Goal: Register for event/course

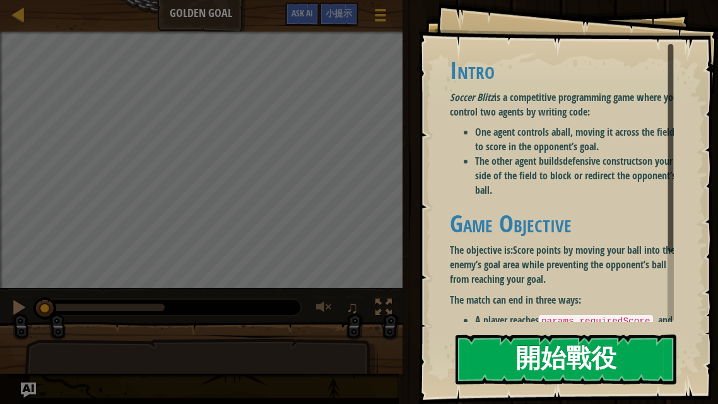
click at [556, 364] on button "開始戰役" at bounding box center [565, 359] width 221 height 50
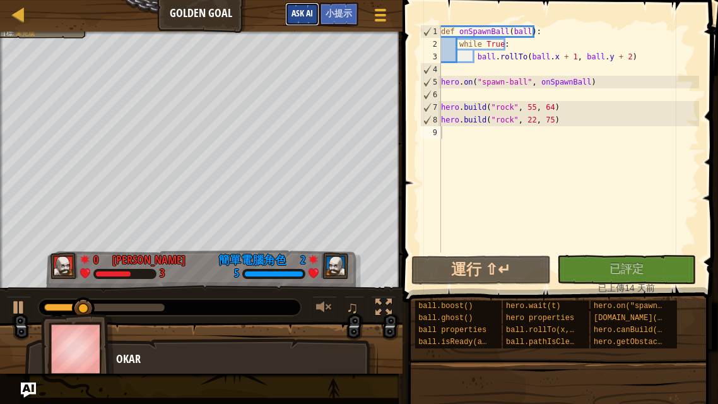
click at [304, 8] on button "Ask AI" at bounding box center [302, 14] width 34 height 23
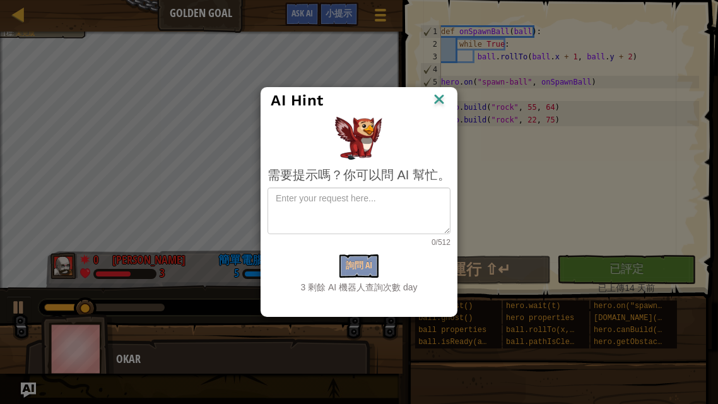
click at [329, 9] on div "AI Hint 需要提示嗎？你可以問 AI 幫忙。 0/512 詢問 AI 3 剩餘 AI 機器人查詢次數 day" at bounding box center [359, 202] width 718 height 404
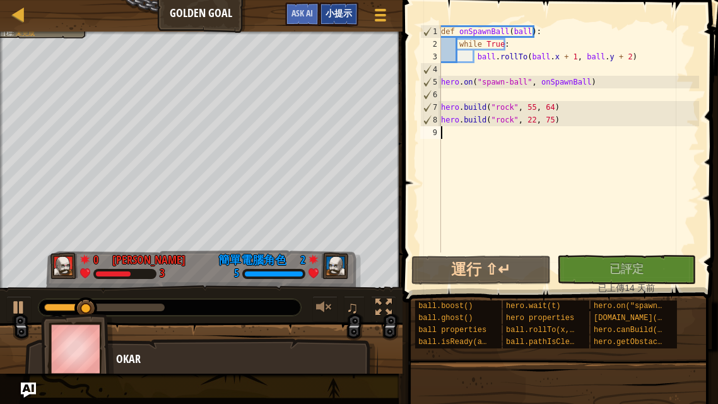
click at [332, 10] on span "小提示" at bounding box center [338, 13] width 26 height 12
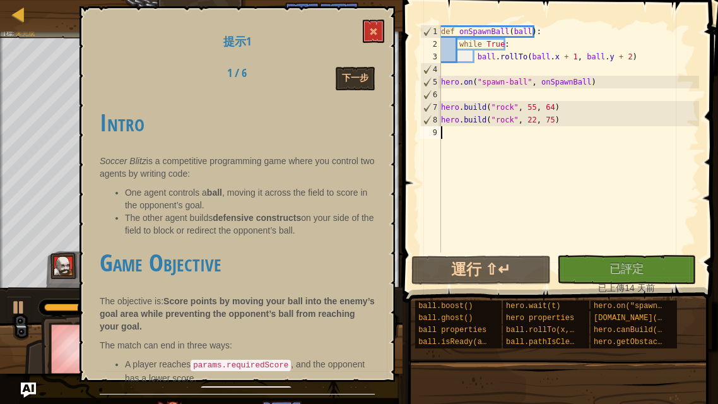
scroll to position [52, 0]
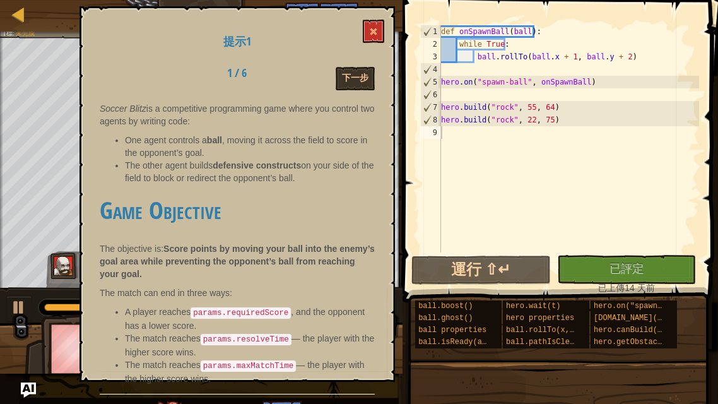
click at [373, 0] on div "天梯 Golden Goal 遊戲選單 完成 小提示 Ask AI" at bounding box center [201, 16] width 402 height 32
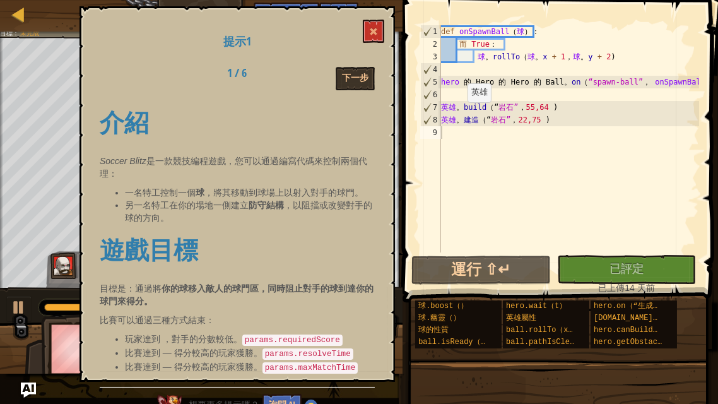
scroll to position [0, 0]
click at [363, 74] on button "下一步" at bounding box center [355, 78] width 39 height 23
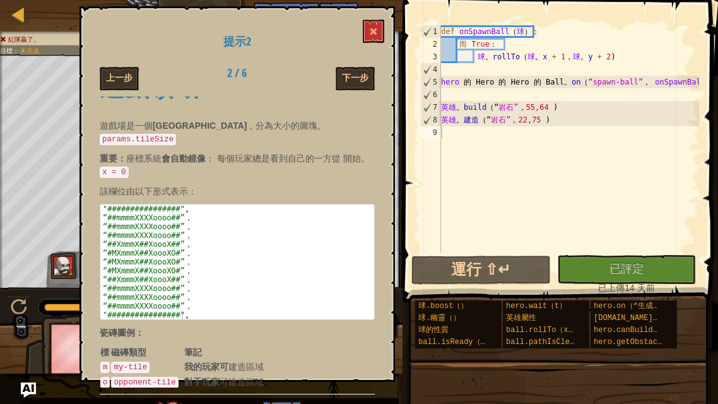
scroll to position [63, 0]
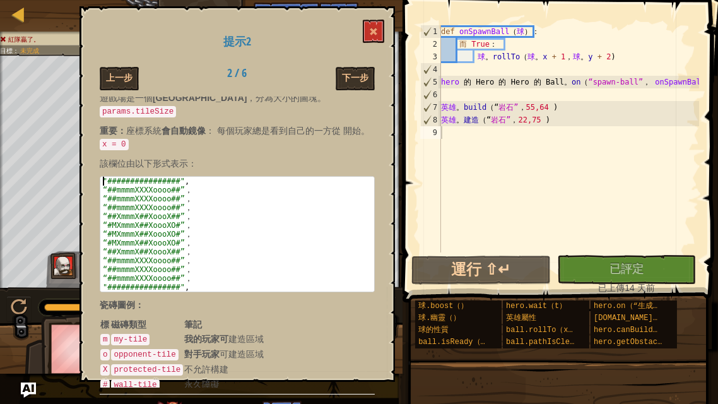
drag, startPoint x: 205, startPoint y: 269, endPoint x: 95, endPoint y: 163, distance: 153.0
click at [95, 163] on div "提示2 上一步 2 / 6 下一步 遊戲領域 遊戲場是一個 矩形競技場 ，分為大小的圖塊。 params.tileSize 重要： 座標系統 會自動鏡像 ： …" at bounding box center [236, 193] width 315 height 375
type textarea ""################", "##mmmmXXXXoooo##","
click at [454, 134] on div "def onSpawnBall （ 球 ）： 而 True ： 球 。 rollTo （ 球 。 x + 1 ， 球 。 y + 2 ) hero 的 Her…" at bounding box center [568, 151] width 260 height 252
paste textarea ""################","
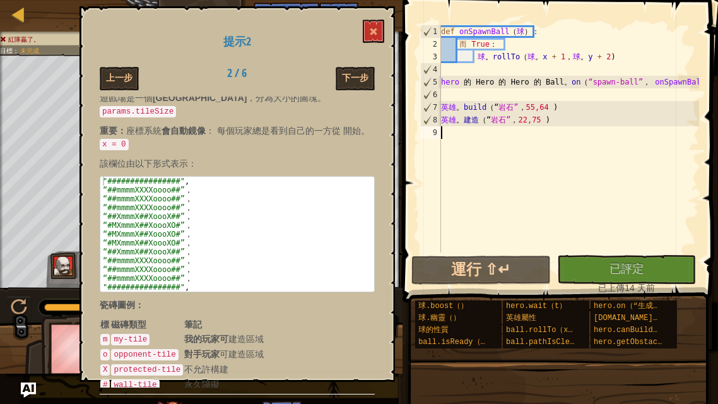
type textarea ""################","
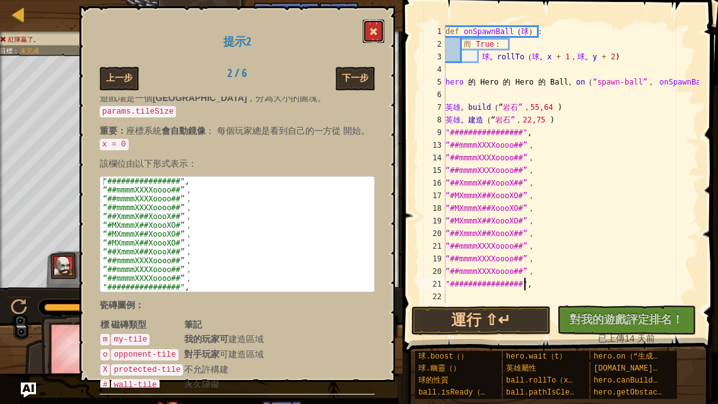
click at [378, 23] on button at bounding box center [373, 31] width 21 height 23
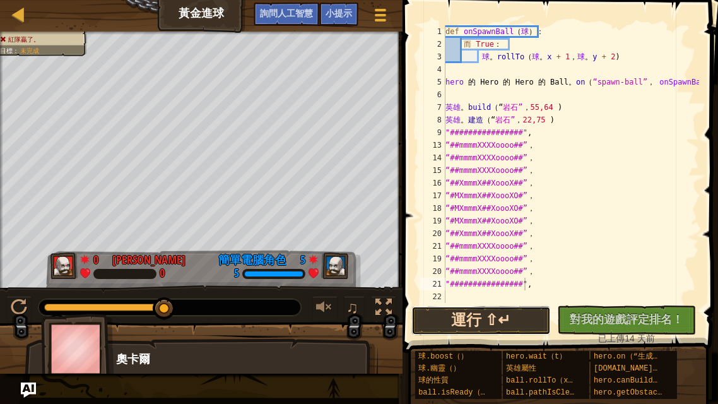
click at [483, 321] on button "運行 ⇧↵" at bounding box center [480, 320] width 139 height 29
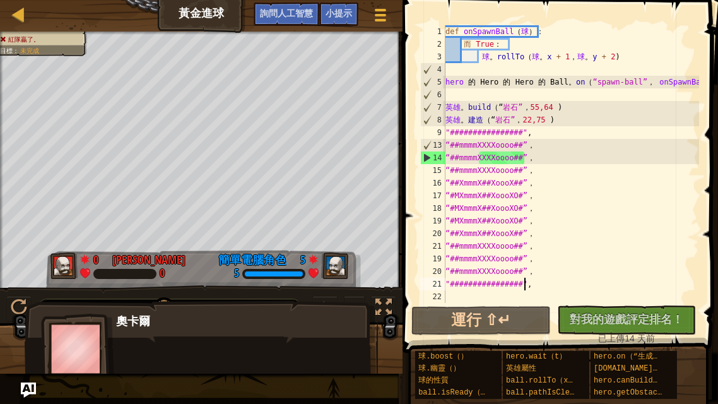
click at [131, 320] on div "奧卡爾" at bounding box center [240, 321] width 249 height 16
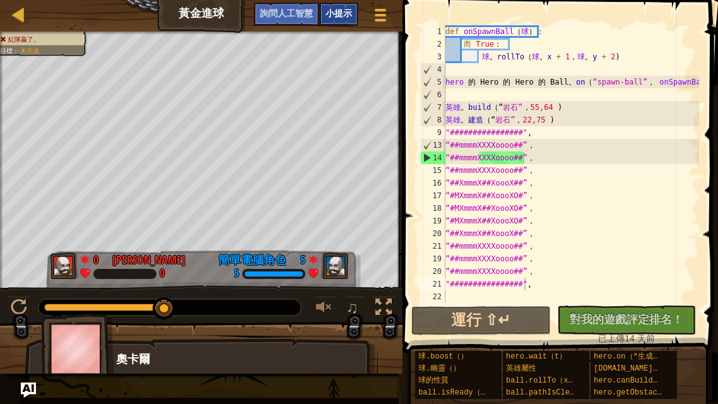
click at [339, 11] on span "小提示" at bounding box center [338, 13] width 26 height 12
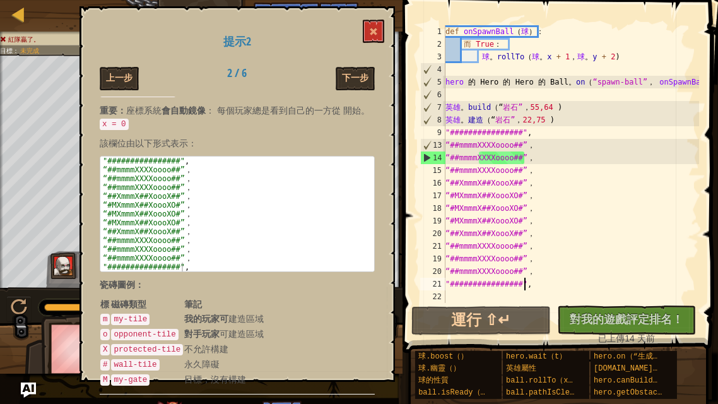
scroll to position [107, 0]
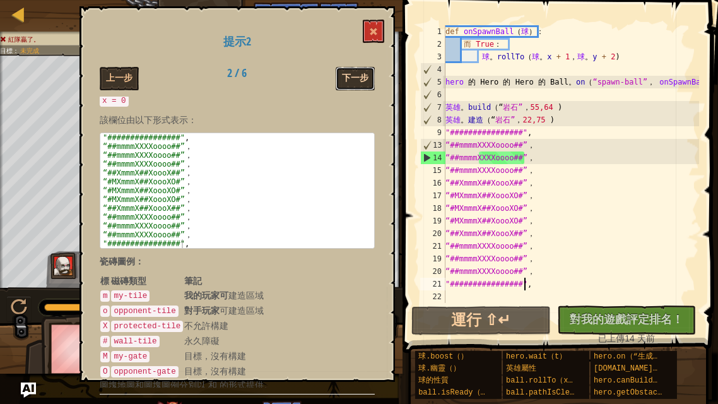
click at [358, 72] on button "下一步" at bounding box center [355, 78] width 39 height 23
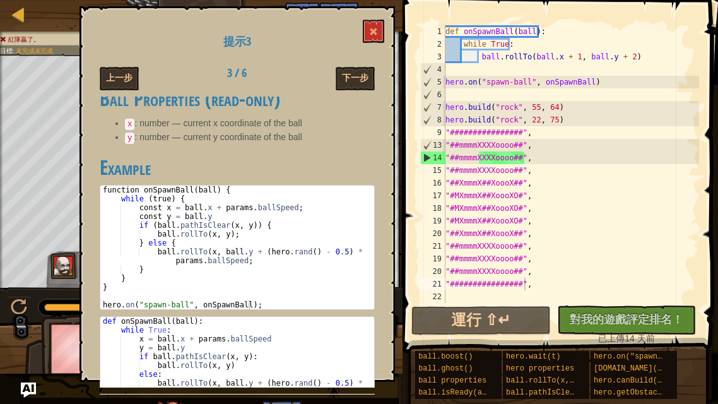
scroll to position [904, 0]
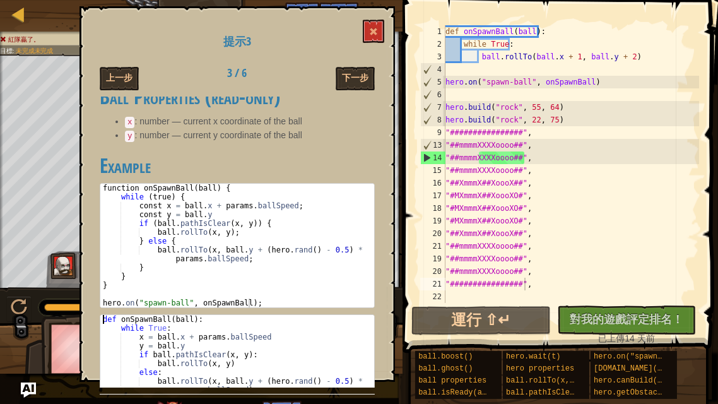
drag, startPoint x: 254, startPoint y: 378, endPoint x: 95, endPoint y: 284, distance: 184.1
click at [95, 284] on div "提示3 上一步 3 / 6 下一步 Ball Control Each player controls their own ball using a dedi…" at bounding box center [236, 193] width 315 height 375
type textarea "def onSpawnBall(ball): while True:"
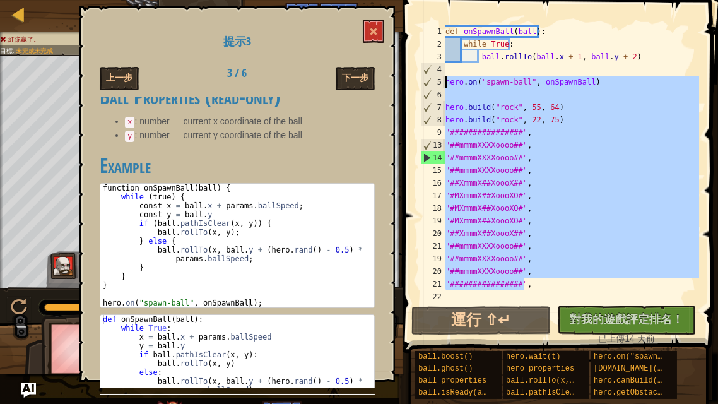
drag, startPoint x: 537, startPoint y: 288, endPoint x: 421, endPoint y: 83, distance: 235.9
click at [421, 83] on div ""################", 1 2 3 4 5 6 7 8 9 13 14 15 16 17 18 19 20 21 19 20 21 22 de…" at bounding box center [558, 164] width 281 height 278
paste textarea
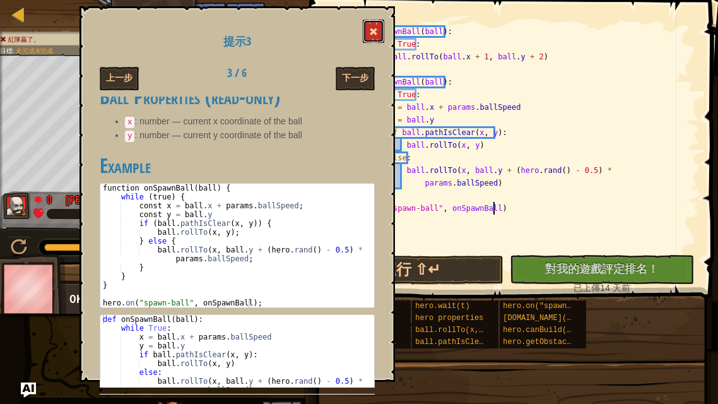
click at [373, 34] on span at bounding box center [373, 31] width 9 height 9
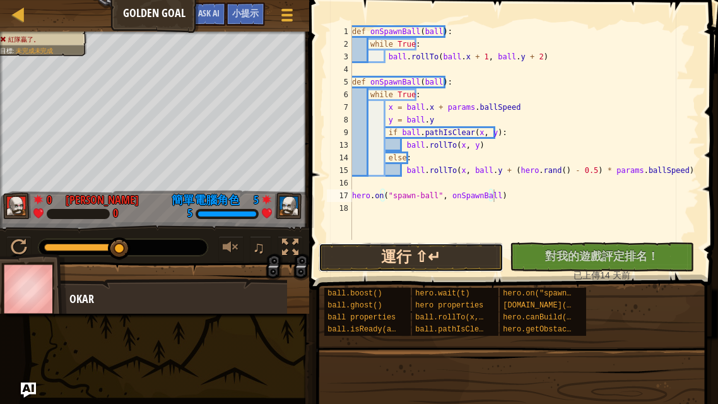
click at [459, 262] on button "運行 ⇧↵" at bounding box center [410, 257] width 185 height 29
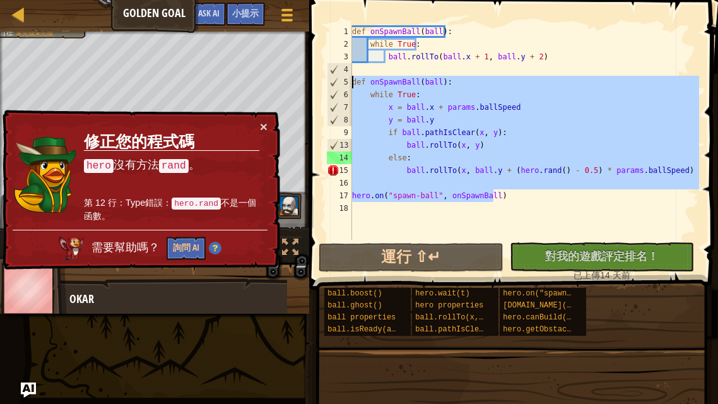
drag, startPoint x: 510, startPoint y: 197, endPoint x: 305, endPoint y: 86, distance: 232.8
click at [305, 86] on div "hero.on("spawn-ball", onSpawnBall) 1 2 3 4 5 6 7 8 9 13 14 15 16 17 18 def onSp…" at bounding box center [511, 169] width 412 height 327
type textarea "def onSpawnBall(ball): while True:"
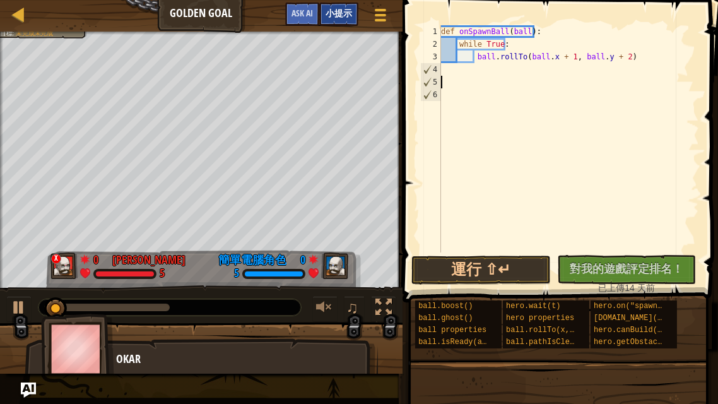
click at [333, 8] on div "小提示" at bounding box center [338, 14] width 39 height 23
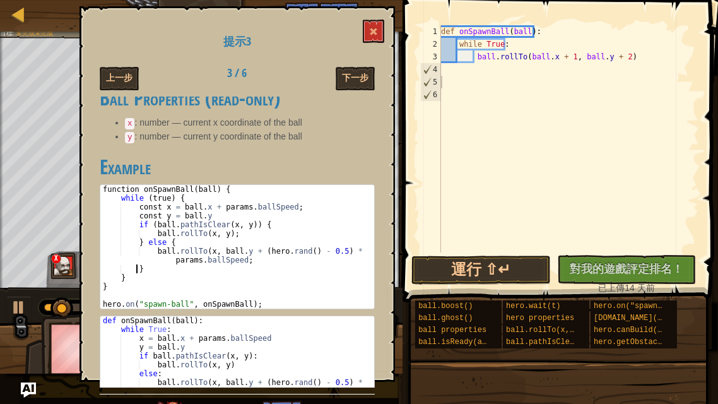
drag, startPoint x: 251, startPoint y: 265, endPoint x: 120, endPoint y: 238, distance: 133.3
click at [120, 237] on div "function onSpawnBall ( ball ) { while ( true ) { const x = ball . x + params . …" at bounding box center [237, 255] width 274 height 141
type textarea "} }"
click at [360, 80] on button "下一步" at bounding box center [355, 78] width 39 height 23
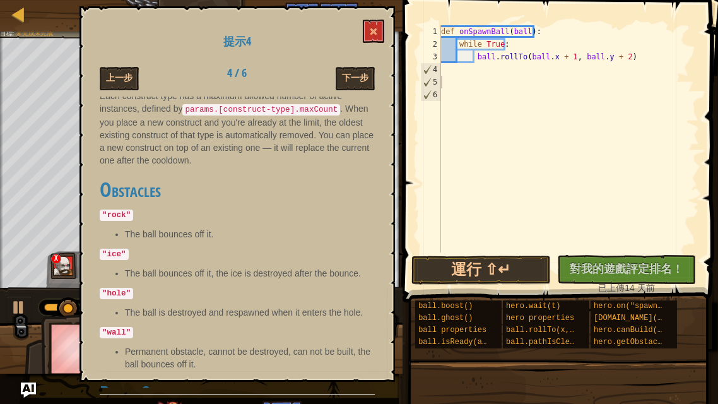
scroll to position [472, 0]
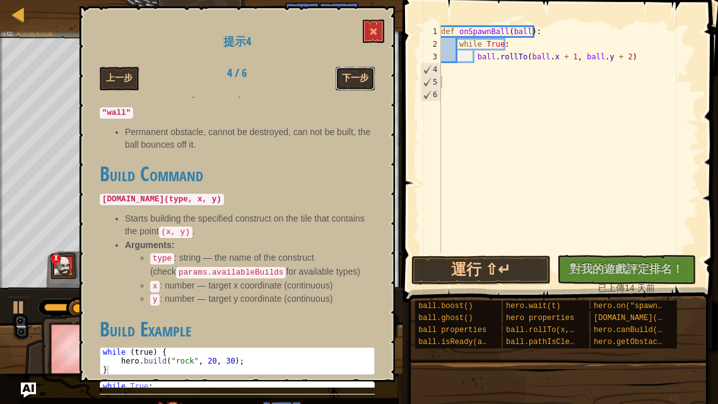
click at [353, 71] on button "下一步" at bounding box center [355, 78] width 39 height 23
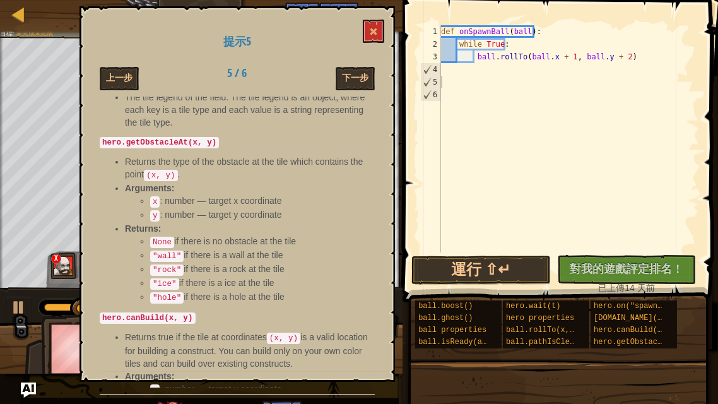
scroll to position [450, 0]
click at [354, 76] on button "下一步" at bounding box center [355, 78] width 39 height 23
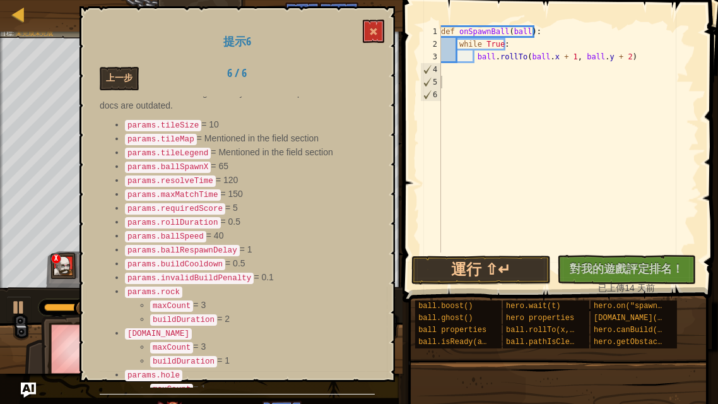
scroll to position [83, 0]
click at [182, 161] on code "params.ballSpawnX" at bounding box center [168, 166] width 86 height 11
drag, startPoint x: 182, startPoint y: 160, endPoint x: 206, endPoint y: 164, distance: 23.6
click at [206, 164] on li "params.ballSpawnX = 65" at bounding box center [250, 166] width 250 height 14
click at [368, 35] on button at bounding box center [373, 31] width 21 height 23
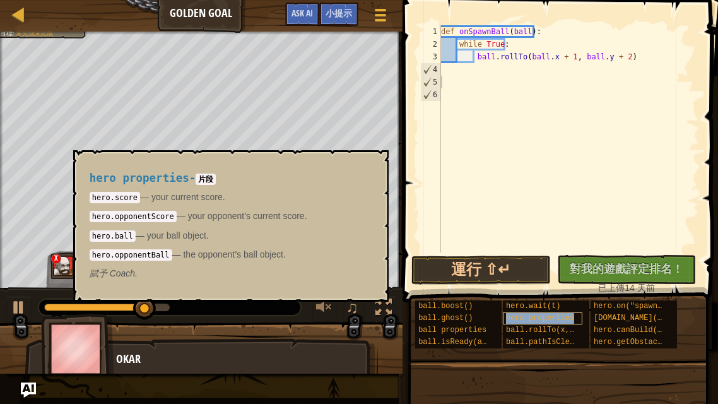
click at [540, 317] on span "hero properties" at bounding box center [540, 317] width 68 height 9
click at [520, 331] on span "ball.rollTo(x, y)" at bounding box center [544, 329] width 77 height 9
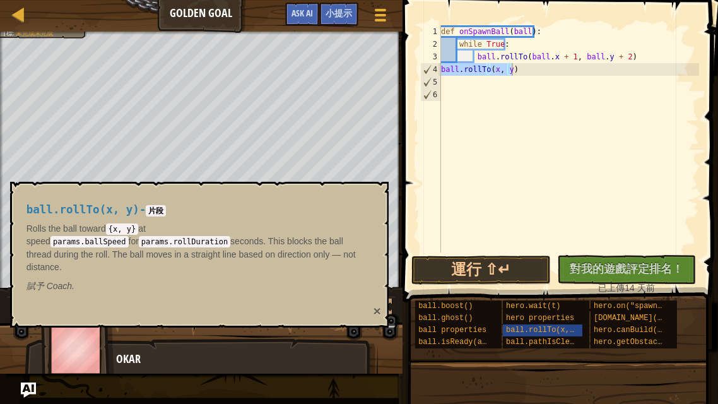
click at [376, 304] on button "×" at bounding box center [377, 310] width 8 height 13
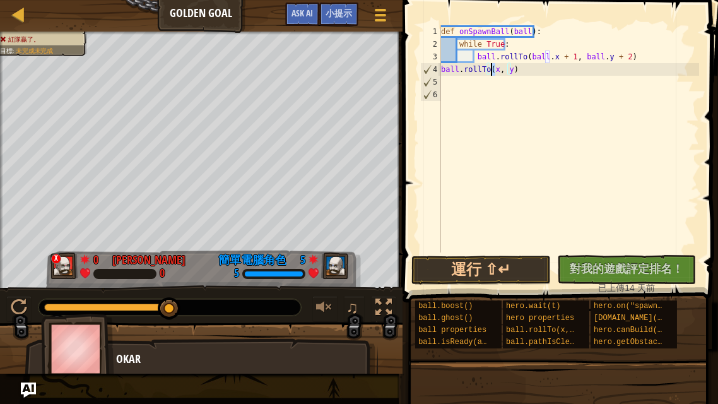
click at [492, 69] on div "def onSpawnBall ( ball ) : while True : ball . rollTo ( ball . x + 1 , ball . y…" at bounding box center [568, 151] width 260 height 252
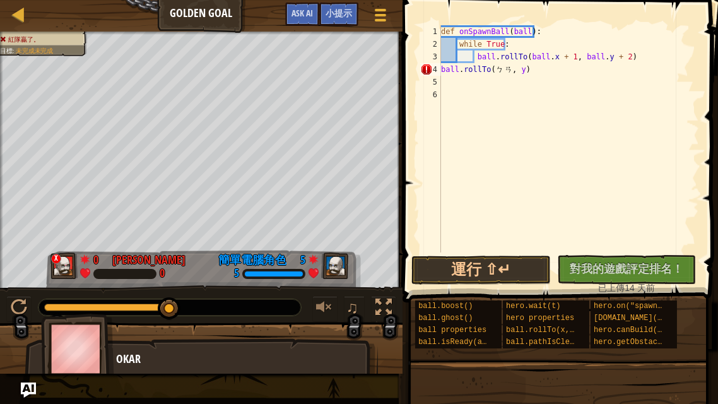
scroll to position [1, 4]
drag, startPoint x: 506, startPoint y: 65, endPoint x: 493, endPoint y: 66, distance: 13.9
click at [493, 66] on div "def onSpawnBall ( ball ) : while True : ball . rollTo ( ball . x + 1 , ball . y…" at bounding box center [568, 151] width 260 height 252
click at [489, 66] on div "def onSpawnBall ( ball ) : while True : ball . rollTo ( ball . x + 1 , ball . y…" at bounding box center [568, 138] width 260 height 227
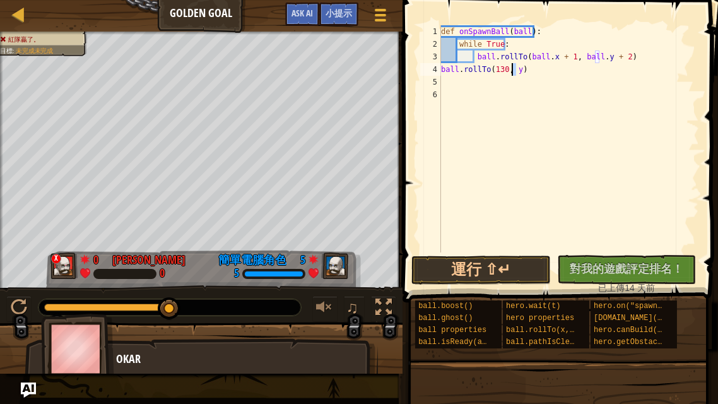
click at [511, 71] on div "def onSpawnBall ( ball ) : while True : ball . rollTo ( ball . x + 1 , ball . y…" at bounding box center [568, 151] width 260 height 252
type textarea "ball.rollTo(130, 116)"
click at [514, 279] on button "運行 ⇧↵" at bounding box center [480, 269] width 139 height 29
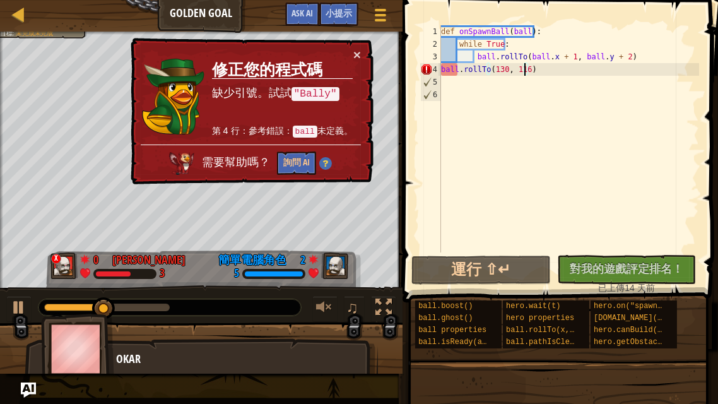
click at [459, 69] on div "def onSpawnBall ( ball ) : while True : ball . rollTo ( ball . x + 1 , ball . y…" at bounding box center [568, 151] width 260 height 252
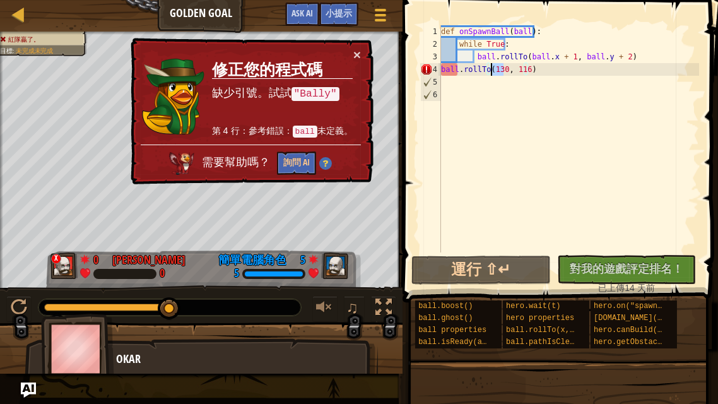
drag, startPoint x: 504, startPoint y: 69, endPoint x: 491, endPoint y: 71, distance: 13.3
click at [491, 71] on div "def onSpawnBall ( ball ) : while True : ball . rollTo ( ball . x + 1 , ball . y…" at bounding box center [568, 151] width 260 height 252
drag, startPoint x: 518, startPoint y: 72, endPoint x: 423, endPoint y: 73, distance: 95.2
click at [423, 73] on div "ball.rollTo(130, 116) 1 2 3 4 5 6 def onSpawnBall ( ball ) : while True : ball …" at bounding box center [558, 138] width 281 height 227
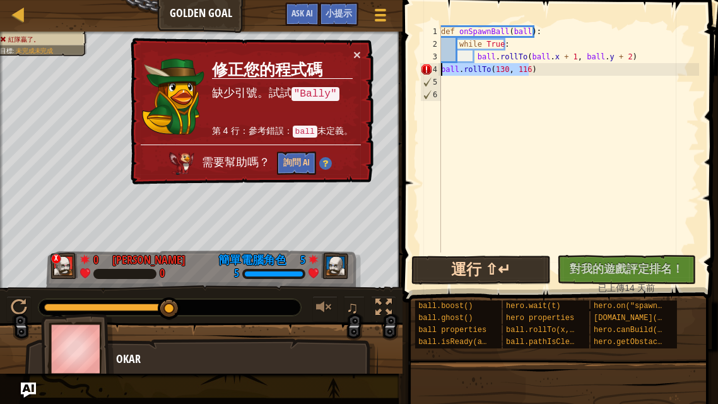
scroll to position [6, 0]
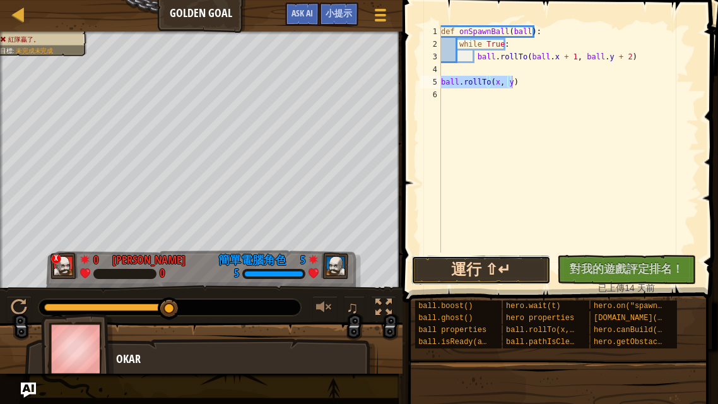
click at [505, 274] on button "運行 ⇧↵" at bounding box center [480, 269] width 139 height 29
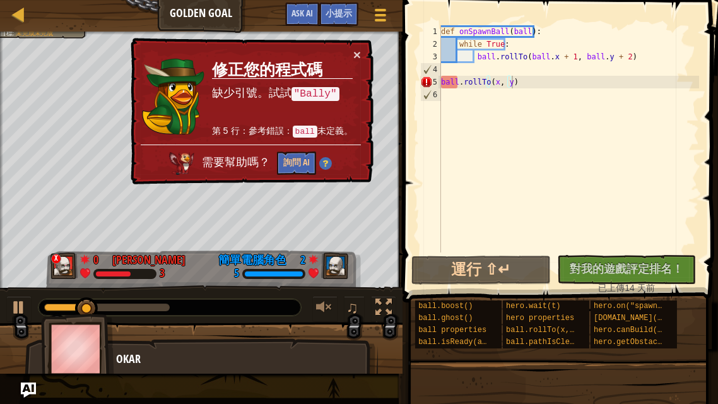
drag, startPoint x: 327, startPoint y: 96, endPoint x: 312, endPoint y: 91, distance: 15.2
click at [304, 93] on code ""Bally"" at bounding box center [315, 95] width 48 height 15
click at [458, 85] on div "def onSpawnBall ( ball ) : while True : ball . rollTo ( ball . x + 1 , ball . y…" at bounding box center [568, 151] width 260 height 252
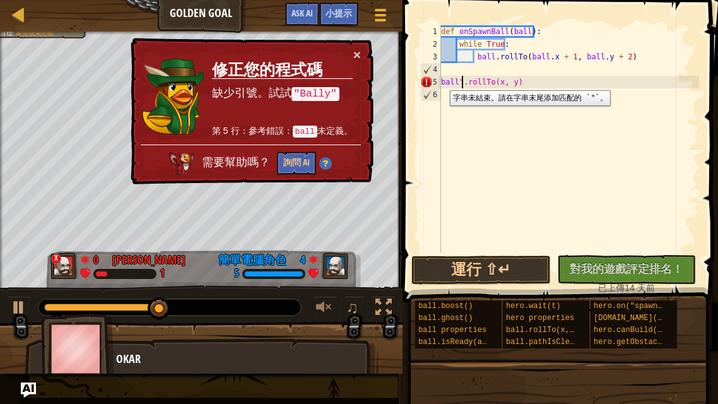
click at [440, 81] on div "5" at bounding box center [430, 82] width 21 height 13
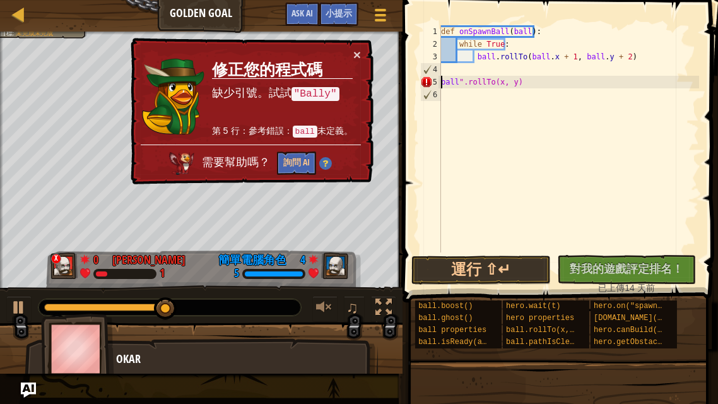
scroll to position [6, 0]
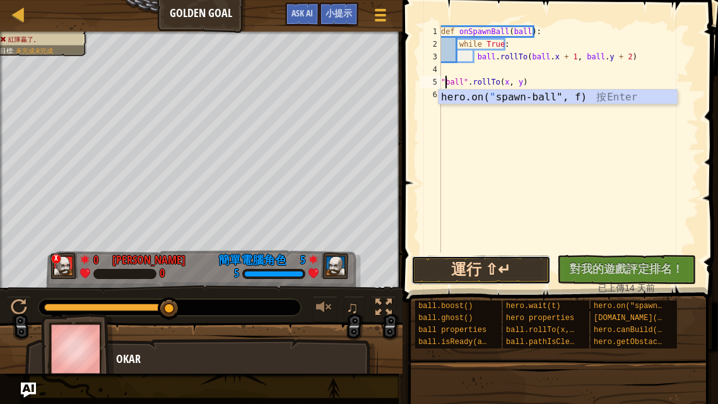
click at [532, 274] on button "運行 ⇧↵" at bounding box center [480, 269] width 139 height 29
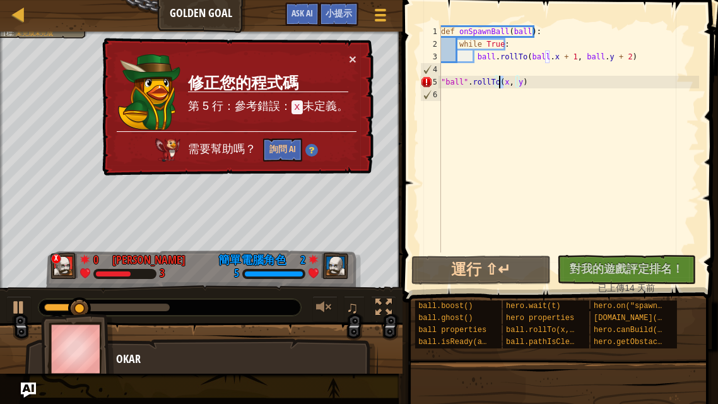
click at [499, 86] on div "def onSpawnBall ( ball ) : while True : ball . rollTo ( ball . x + 1 , ball . y…" at bounding box center [568, 151] width 260 height 252
click at [503, 85] on div "def onSpawnBall ( ball ) : while True : ball . rollTo ( ball . x + 1 , ball . y…" at bounding box center [568, 138] width 260 height 227
drag, startPoint x: 622, startPoint y: 55, endPoint x: 602, endPoint y: 57, distance: 19.6
click at [602, 57] on div "def onSpawnBall ( ball ) : while True : ball . rollTo ( ball . x + 1 , ball . y…" at bounding box center [568, 151] width 260 height 252
type textarea "ball.rollTo(ball.x + 1, ball.y + 2)"
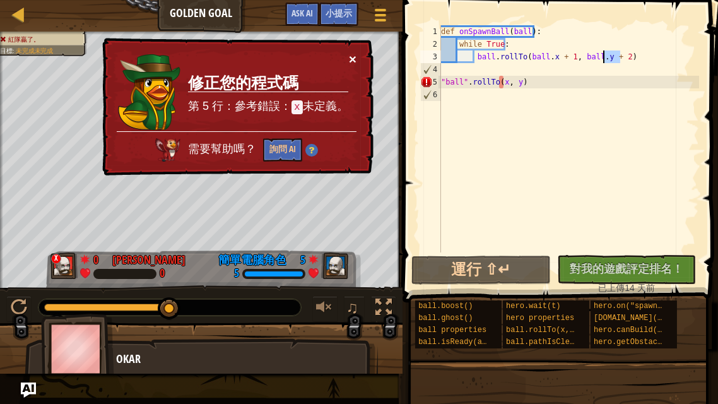
click at [355, 59] on button "×" at bounding box center [353, 58] width 8 height 13
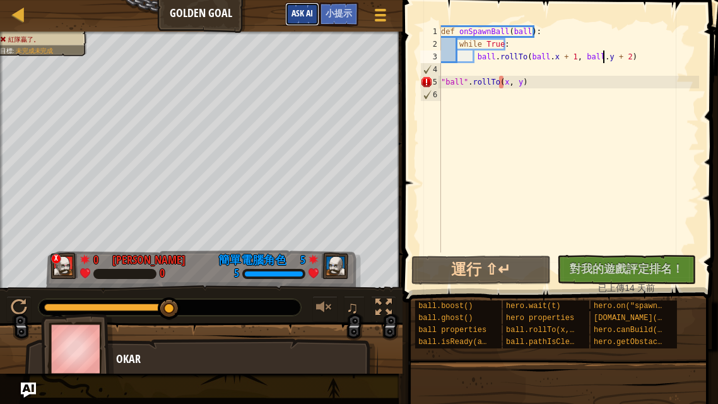
click at [303, 11] on span "Ask AI" at bounding box center [301, 13] width 21 height 12
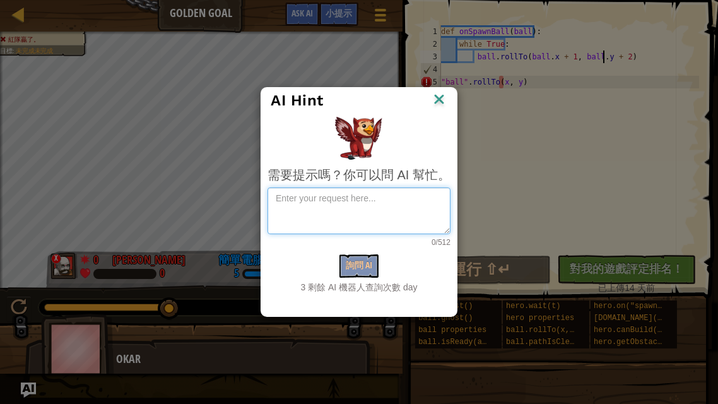
click at [402, 211] on textarea at bounding box center [358, 210] width 183 height 47
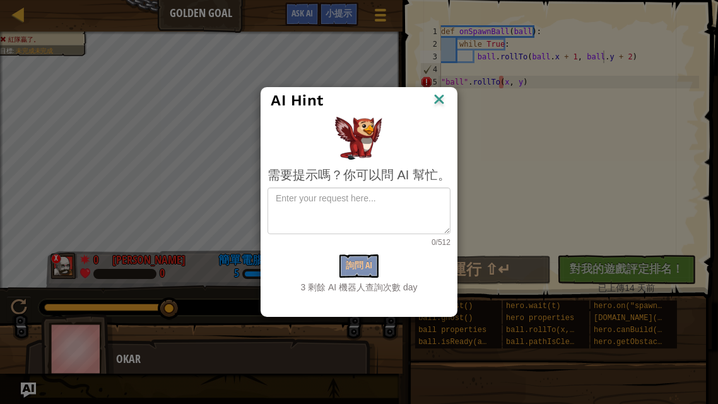
click at [440, 96] on img at bounding box center [439, 100] width 16 height 19
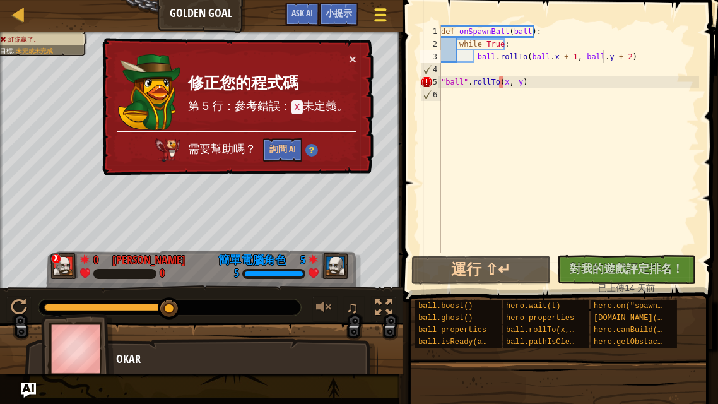
click at [378, 16] on div at bounding box center [379, 15] width 17 height 18
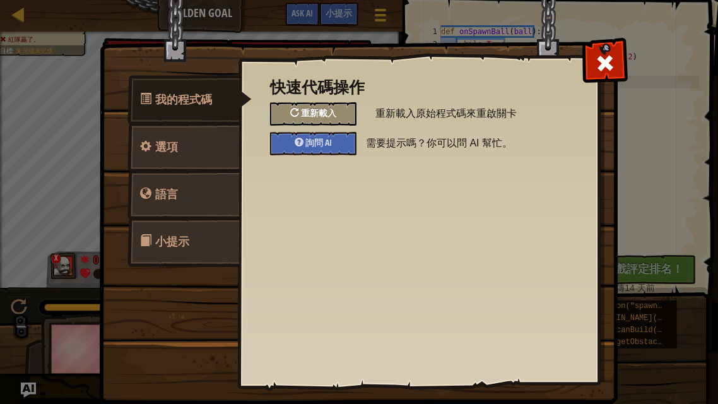
click at [334, 118] on div "重新載入" at bounding box center [313, 113] width 86 height 23
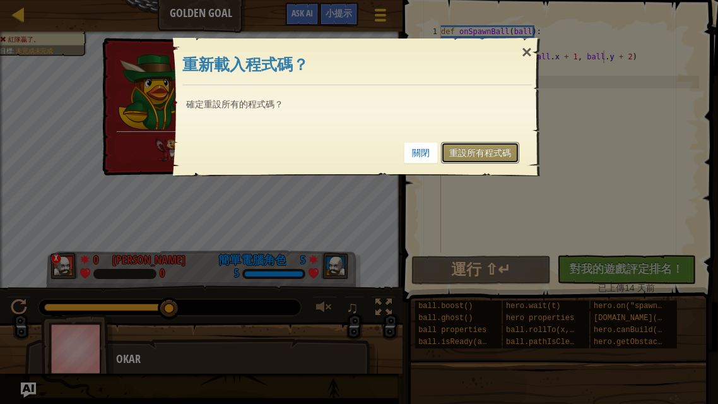
click at [474, 155] on link "重設所有程式碼" at bounding box center [480, 152] width 78 height 21
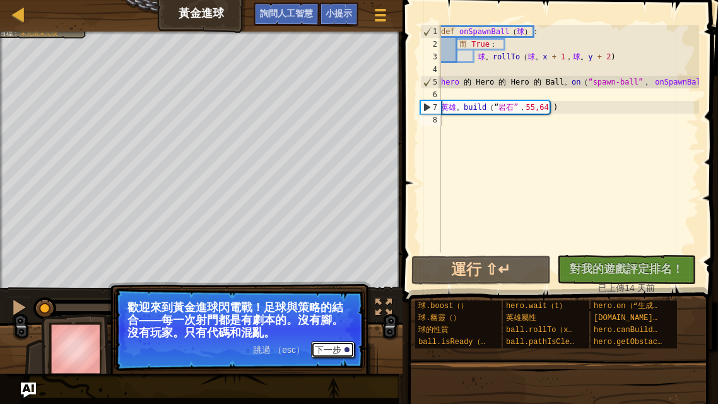
click at [333, 346] on font "下一步" at bounding box center [328, 349] width 26 height 10
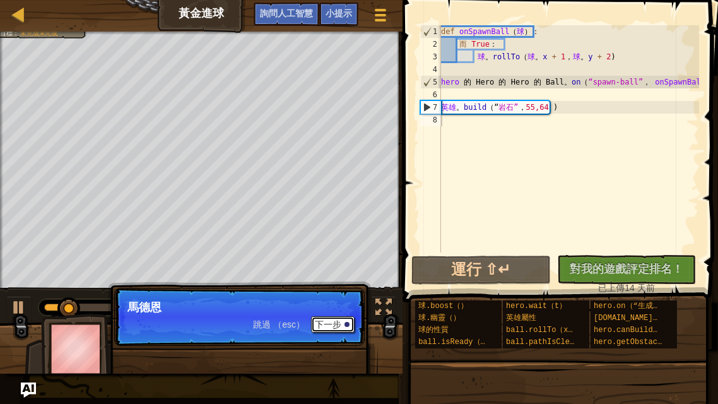
click at [343, 324] on button "下一步" at bounding box center [333, 324] width 44 height 16
click at [320, 326] on font "下一步" at bounding box center [328, 324] width 26 height 10
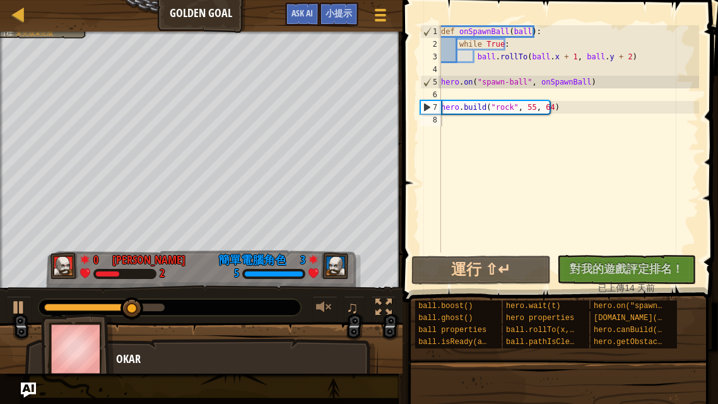
type textarea "hero.on("spawn-ball", onSpawnBall)"
drag, startPoint x: 535, startPoint y: 81, endPoint x: 579, endPoint y: 85, distance: 44.4
click at [579, 85] on div "def onSpawnBall ( ball ) : while True : ball . rollTo ( ball . x + 1 , ball . y…" at bounding box center [568, 151] width 260 height 252
drag, startPoint x: 602, startPoint y: 81, endPoint x: 438, endPoint y: 78, distance: 164.6
click at [438, 78] on div "hero.on("spawn-ball", onSpawnBall) 1 2 3 4 5 6 7 8 def onSpawnBall ( ball ) : w…" at bounding box center [558, 138] width 281 height 227
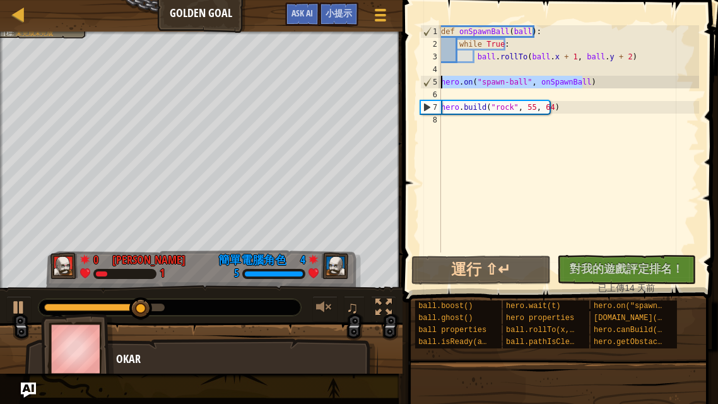
click at [457, 123] on div "def onSpawnBall ( ball ) : while True : ball . rollTo ( ball . x + 1 , ball . y…" at bounding box center [568, 151] width 260 height 252
paste textarea "hero.on("spawn-ball", onSpawnBall)"
type textarea "hero.on("spawn-ball", onSpawnBall)"
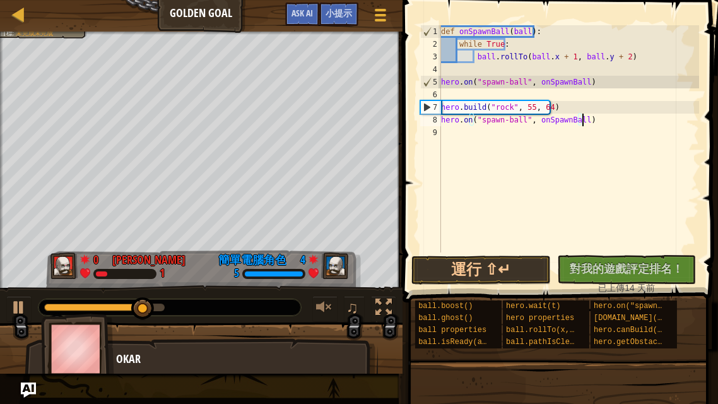
click at [449, 137] on div "def onSpawnBall ( ball ) : while True : ball . rollTo ( ball . x + 1 , ball . y…" at bounding box center [568, 151] width 260 height 252
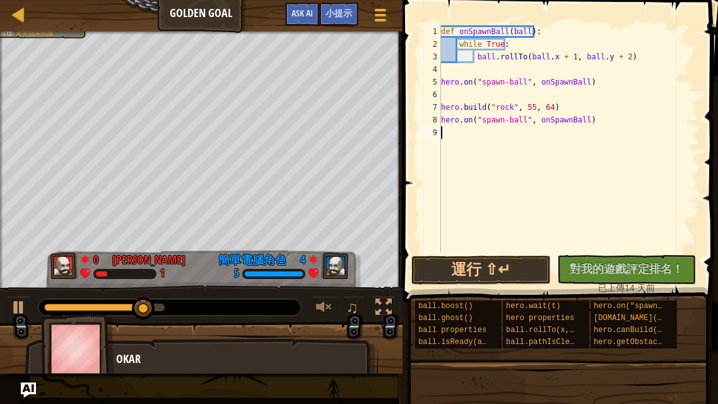
paste textarea "hero.on("spawn-ball", onSpawnBall)"
click at [447, 149] on div "def onSpawnBall ( ball ) : while True : ball . rollTo ( ball . x + 1 , ball . y…" at bounding box center [568, 151] width 260 height 252
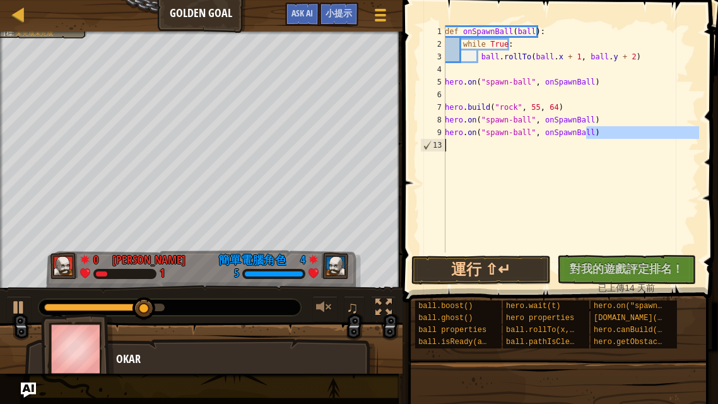
paste textarea "hero.on("spawn-ball", onSpawnBall)"
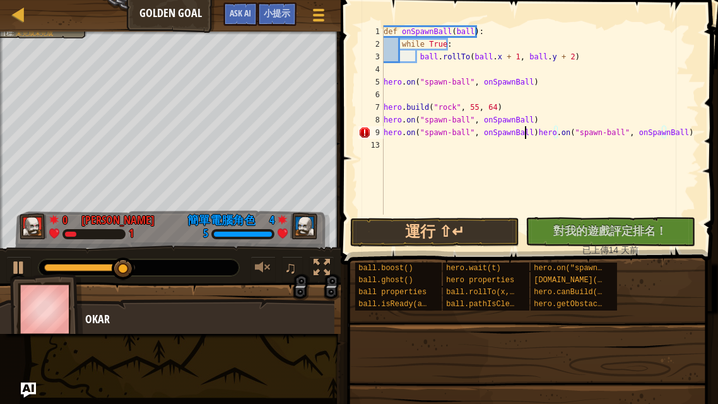
click at [526, 134] on div "def onSpawnBall ( ball ) : while True : ball . rollTo ( ball . x + 1 , ball . y…" at bounding box center [540, 132] width 318 height 214
type textarea "hero.on("spawn-ball", onSpawnBall)"
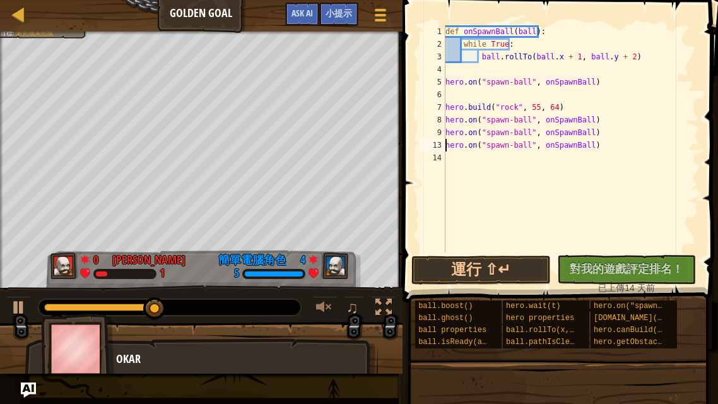
click at [455, 159] on div "def onSpawnBall ( ball ) : while True : ball . rollTo ( ball . x + 1 , ball . y…" at bounding box center [571, 151] width 256 height 252
paste textarea "hero.on("spawn-ball", onSpawnBall)"
type textarea "hero.on("spawn-ball", onSpawnBall)"
click at [451, 172] on div "def onSpawnBall ( ball ) : while True : ball . rollTo ( ball . x + 1 , ball . y…" at bounding box center [571, 151] width 256 height 252
paste textarea "hero.on("spawn-ball", onSpawnBall)"
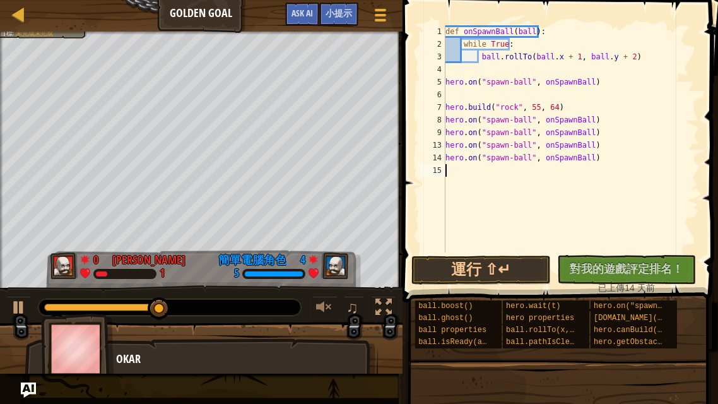
type textarea "hero.on("spawn-ball", onSpawnBall)"
click at [451, 185] on div "def onSpawnBall ( ball ) : while True : ball . rollTo ( ball . x + 1 , ball . y…" at bounding box center [571, 151] width 256 height 252
paste textarea "hero.on("spawn-ball", onSpawnBall)"
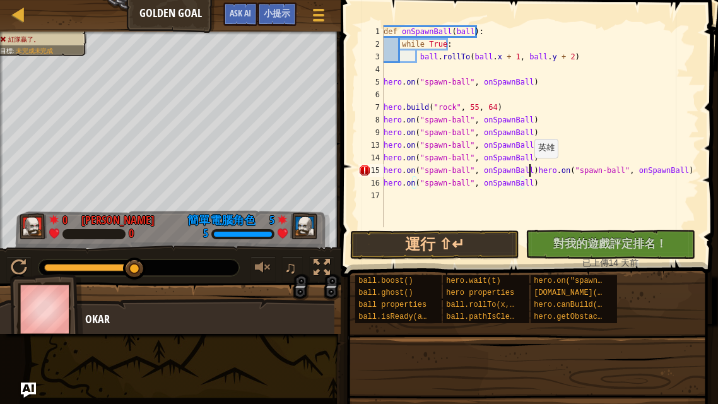
click at [527, 170] on div "def onSpawnBall ( ball ) : while True : ball . rollTo ( ball . x + 1 , ball . y…" at bounding box center [540, 138] width 318 height 227
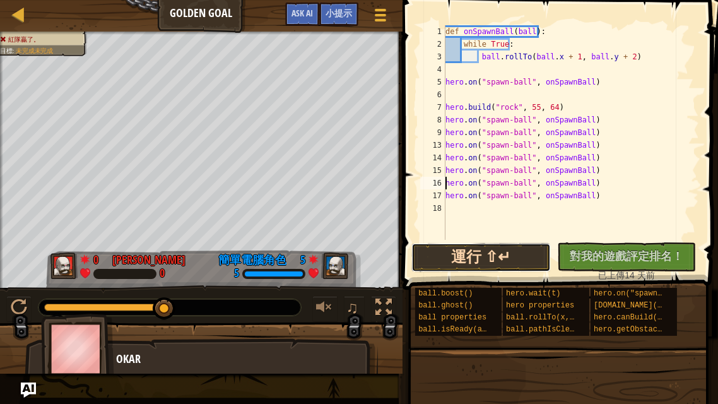
click at [461, 259] on button "運行 ⇧↵" at bounding box center [480, 257] width 139 height 29
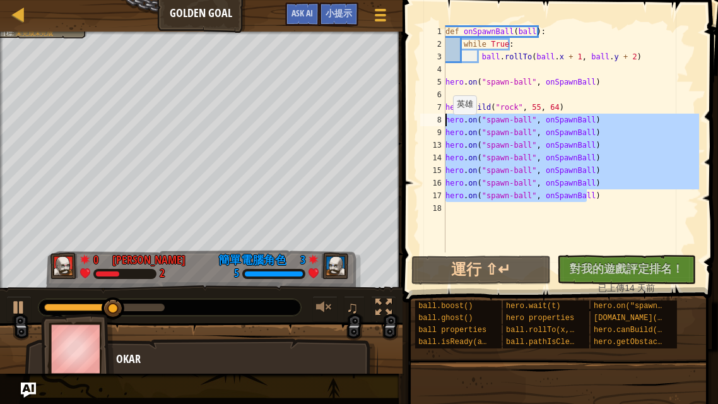
drag, startPoint x: 598, startPoint y: 197, endPoint x: 402, endPoint y: 120, distance: 210.5
click at [402, 120] on div "hero.on("spawn-ball", onSpawnBall) 1 2 3 4 5 6 7 8 9 13 14 15 16 17 18 def onSp…" at bounding box center [558, 175] width 319 height 339
type textarea "hero.on("spawn-ball", onSpawnBall) hero.on("spawn-ball", onSpawnBall)"
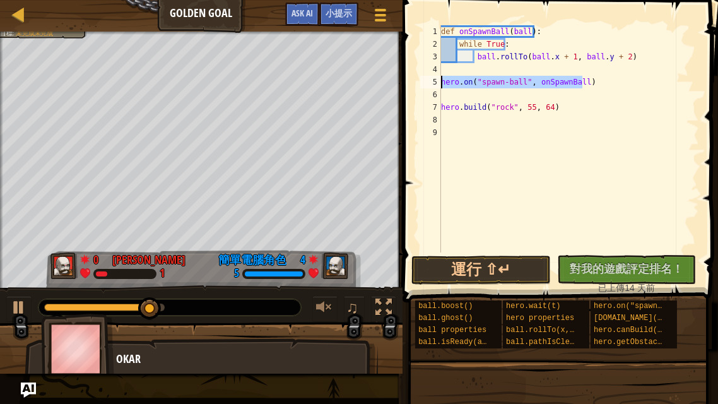
drag, startPoint x: 579, startPoint y: 87, endPoint x: 428, endPoint y: 84, distance: 150.8
click at [428, 84] on div "1 2 3 4 5 6 7 8 9 def onSpawnBall ( ball ) : while True : ball . rollTo ( ball …" at bounding box center [558, 138] width 281 height 227
type textarea "hero.on("spawn-ball", onSpawnBall)"
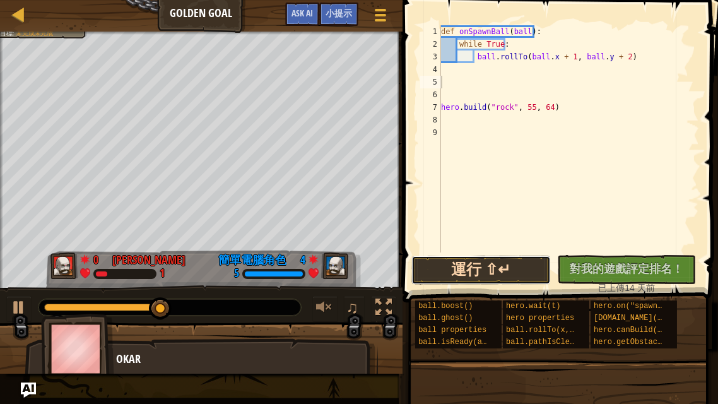
click at [468, 266] on button "運行 ⇧↵" at bounding box center [480, 269] width 139 height 29
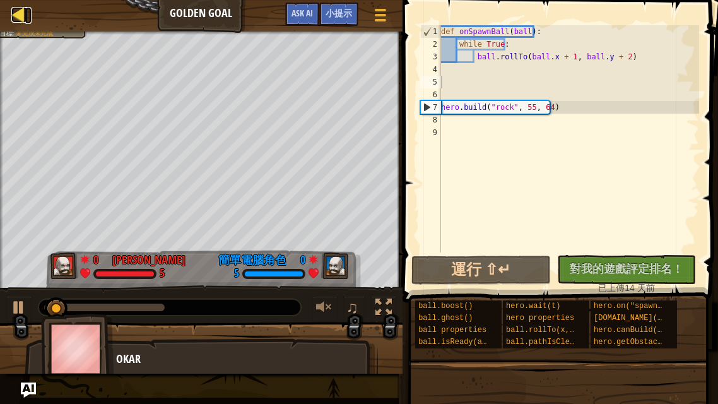
click at [18, 12] on div at bounding box center [19, 15] width 16 height 16
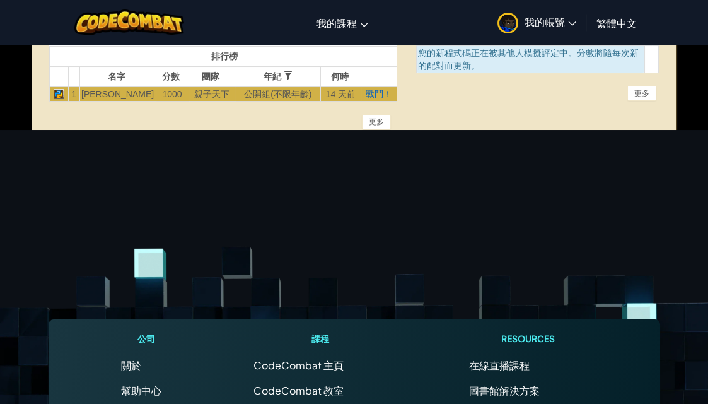
scroll to position [378, 0]
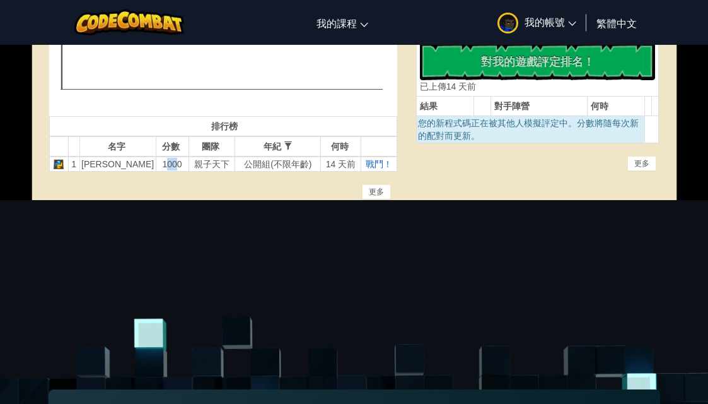
drag, startPoint x: 148, startPoint y: 163, endPoint x: 137, endPoint y: 163, distance: 10.7
click at [156, 163] on td "1000" at bounding box center [172, 163] width 33 height 15
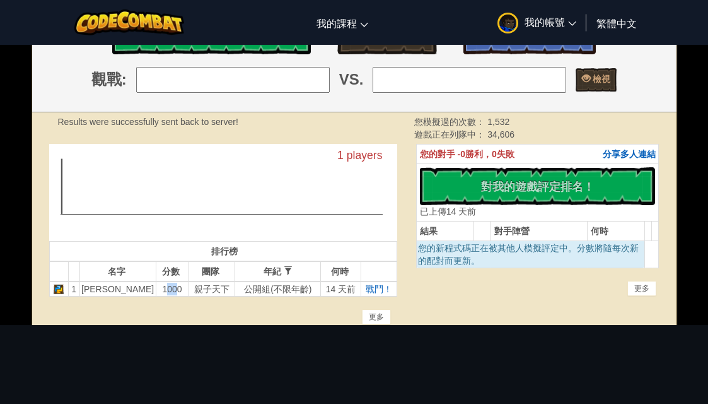
scroll to position [252, 0]
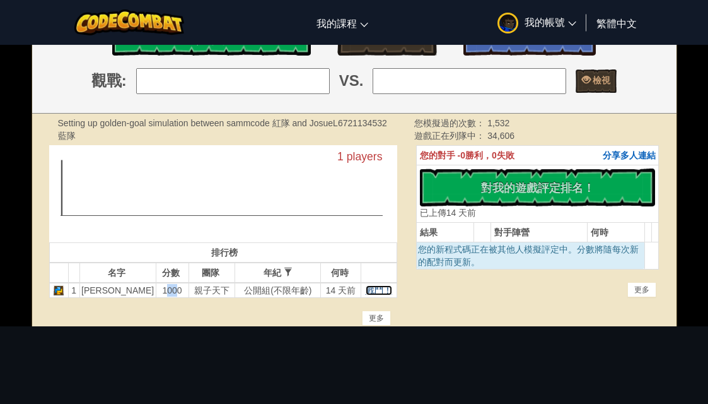
click at [374, 285] on span "戰鬥！" at bounding box center [379, 290] width 26 height 10
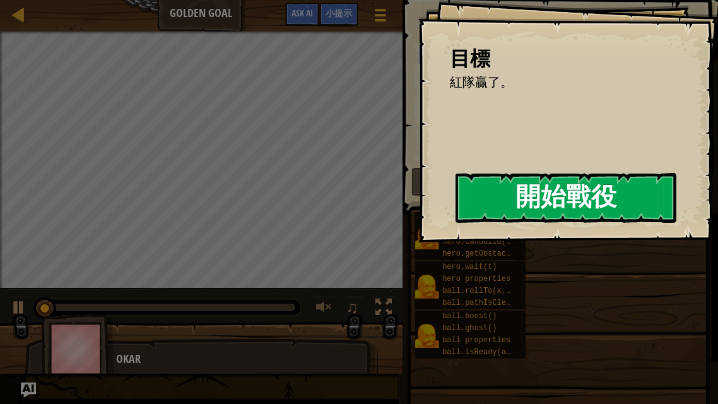
click at [487, 190] on button "開始戰役" at bounding box center [565, 198] width 221 height 50
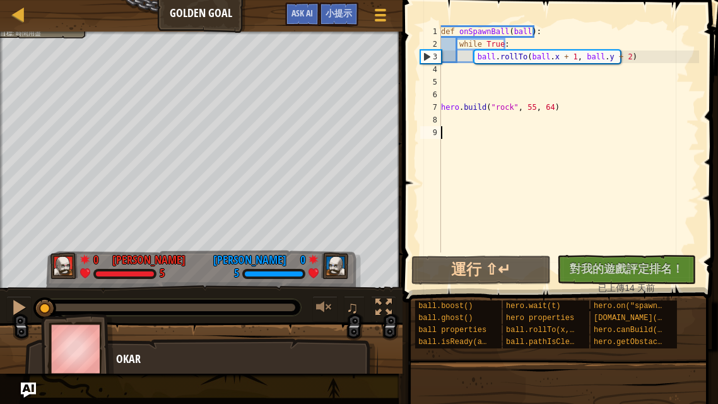
drag, startPoint x: 66, startPoint y: 303, endPoint x: 1, endPoint y: 214, distance: 110.3
click at [0, 219] on div "紅隊贏了。 目標 : 時間用盡 0 [PERSON_NAME] L 5 0 [PERSON_NAME] 5 ♫ Okar" at bounding box center [359, 203] width 718 height 342
click at [28, 15] on link "天梯" at bounding box center [28, 15] width 6 height 17
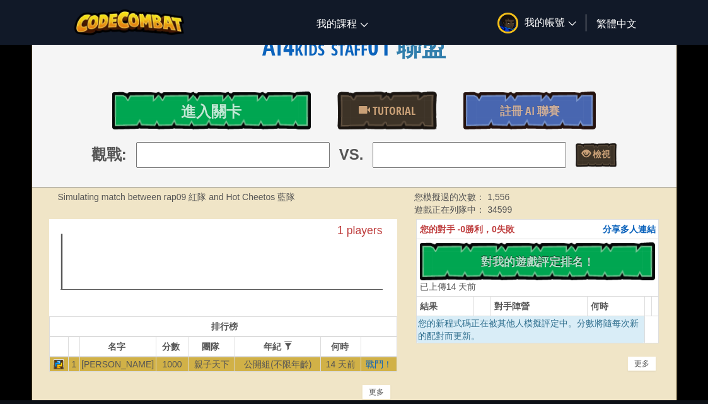
scroll to position [189, 0]
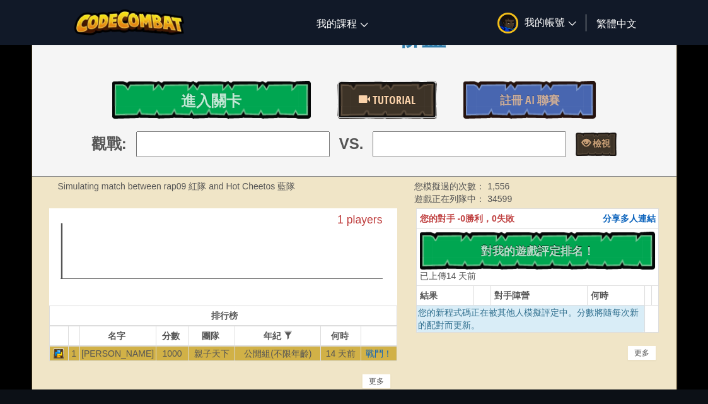
click at [412, 96] on span "Tutorial" at bounding box center [392, 100] width 45 height 16
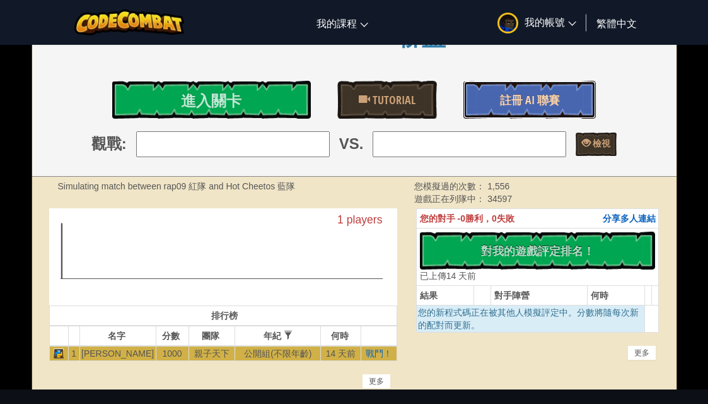
click at [507, 100] on span "註冊 AI 聯賽" at bounding box center [530, 100] width 60 height 16
